Goal: Find specific page/section: Find specific page/section

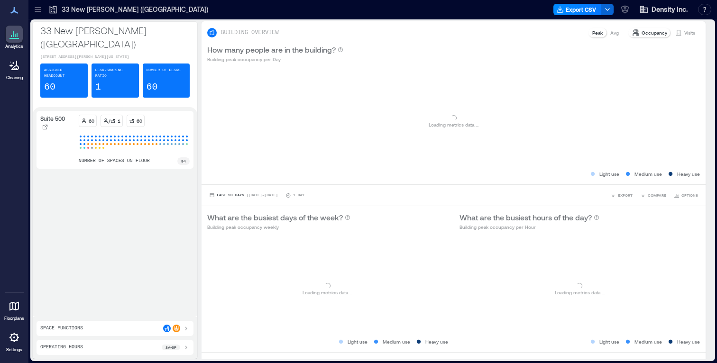
click at [12, 305] on icon at bounding box center [13, 306] width 9 height 9
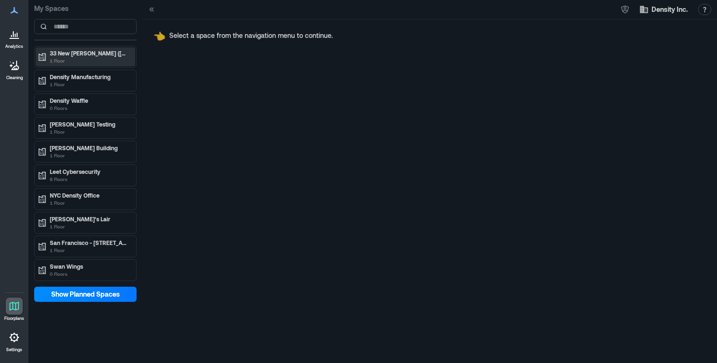
click at [100, 57] on p "1 Floor" at bounding box center [90, 61] width 80 height 8
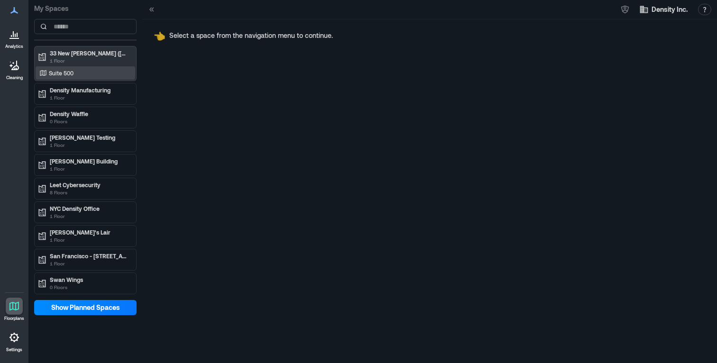
click at [83, 69] on div "Suite 500" at bounding box center [83, 72] width 92 height 9
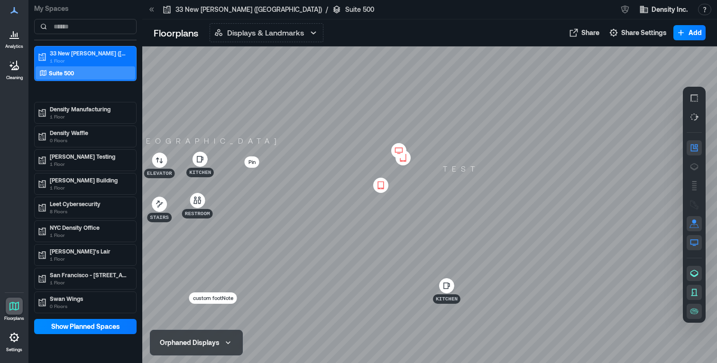
click at [397, 151] on icon at bounding box center [398, 150] width 11 height 9
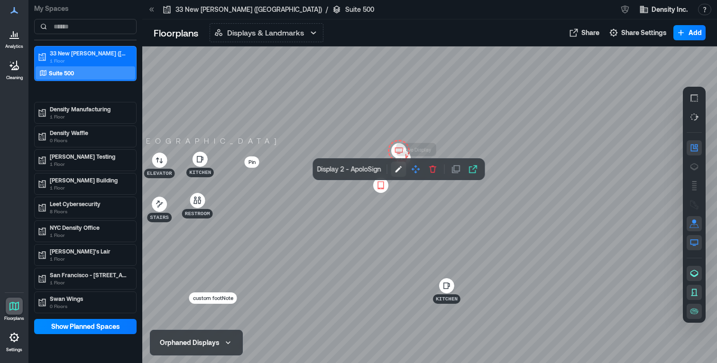
click at [394, 170] on icon "button" at bounding box center [398, 169] width 9 height 9
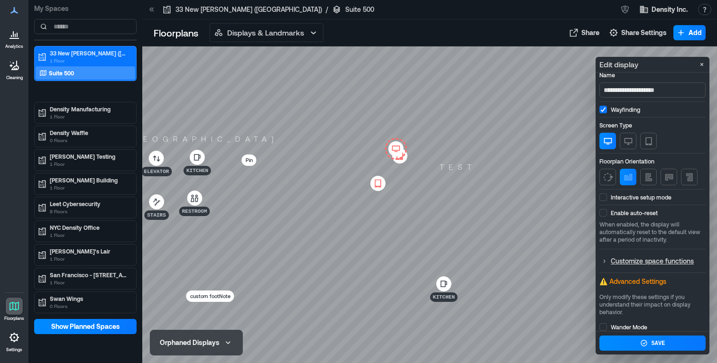
scroll to position [5, 0]
click at [619, 266] on p "Customize space functions" at bounding box center [658, 262] width 94 height 12
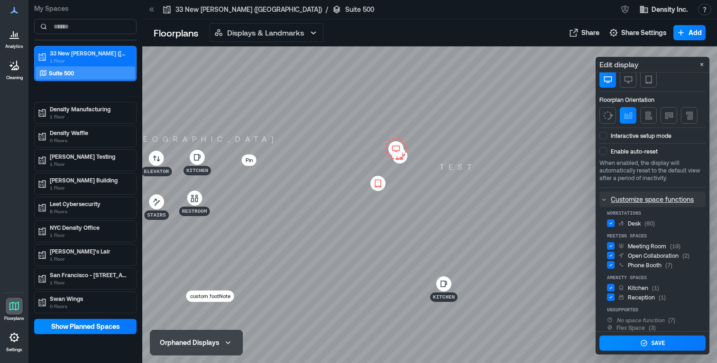
scroll to position [77, 0]
